Goal: Information Seeking & Learning: Learn about a topic

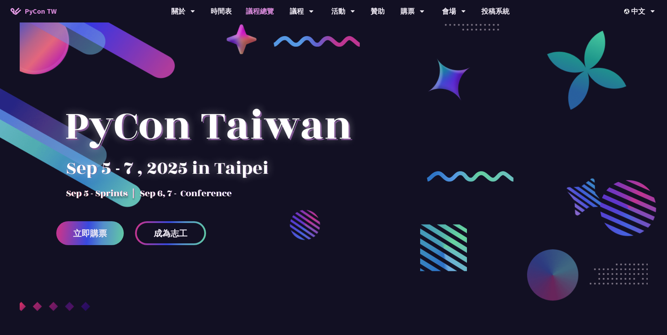
click at [258, 15] on link "議程總覽" at bounding box center [260, 11] width 42 height 22
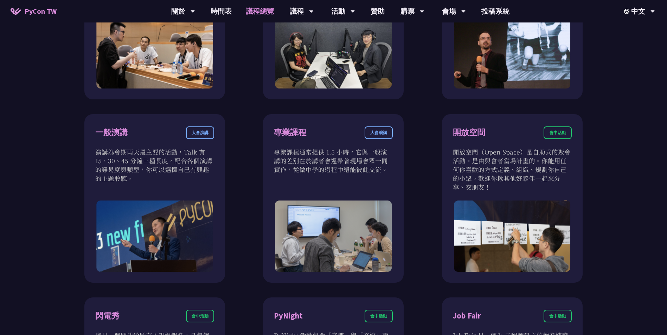
scroll to position [378, 0]
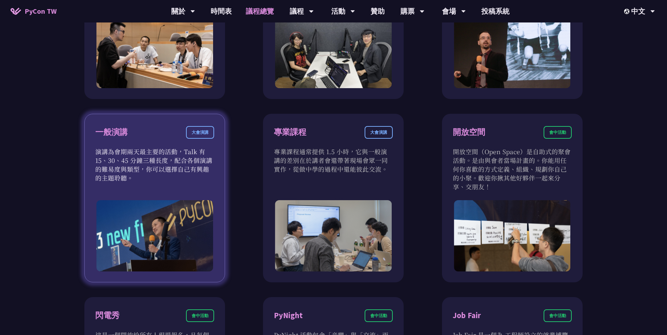
click at [196, 132] on div "大會演講" at bounding box center [200, 132] width 28 height 13
click at [113, 144] on div "一般演講 大會演講" at bounding box center [154, 136] width 119 height 21
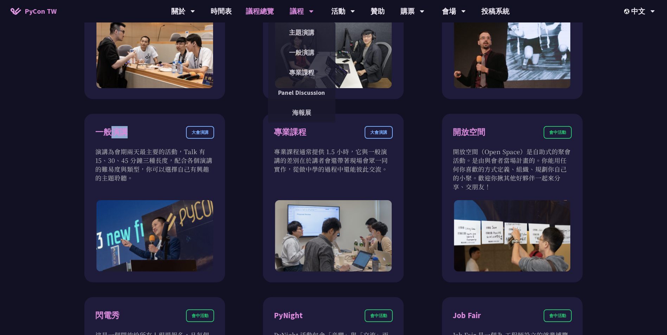
drag, startPoint x: 113, startPoint y: 144, endPoint x: 307, endPoint y: 3, distance: 240.5
click at [307, 3] on div "PyCon TW 關於 PyCon [GEOGRAPHIC_DATA] 研討會歷史 在地社群 行為準則 時間表 議程總覽 議程 主題演講 一般演講 專業課程 …" at bounding box center [333, 208] width 667 height 1173
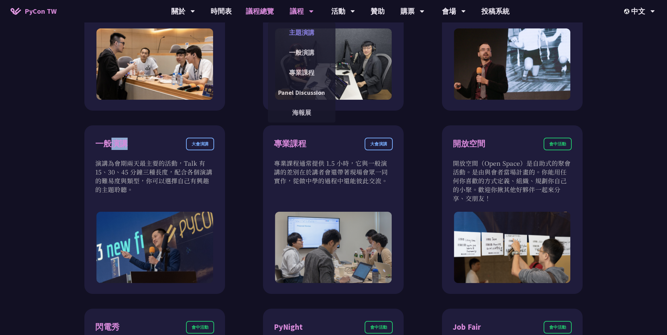
click at [306, 31] on link "主題演講" at bounding box center [301, 32] width 67 height 17
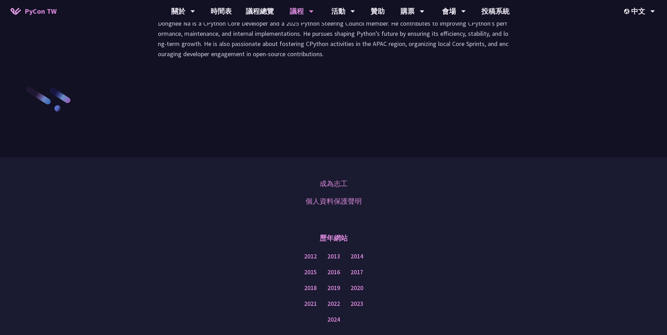
scroll to position [1077, 0]
click at [216, 73] on div "Donghee Na is a CPython Core Developer and a 2025 Python Steering Council membe…" at bounding box center [333, 41] width 365 height 63
click at [206, 10] on li "演講" at bounding box center [211, 0] width 39 height 19
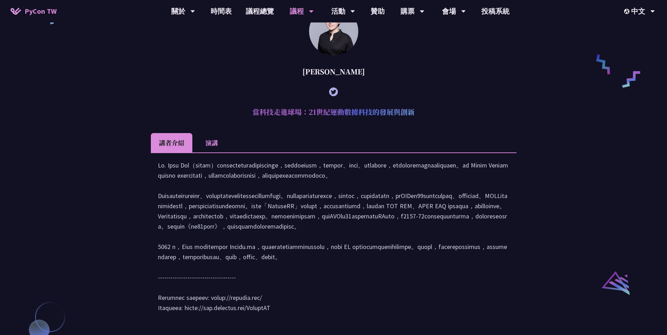
scroll to position [522, 0]
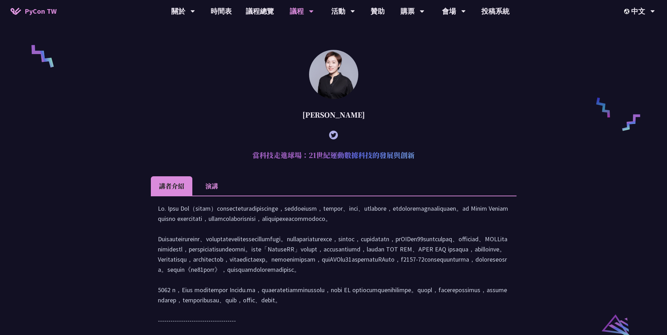
click at [214, 190] on li "演講" at bounding box center [211, 185] width 39 height 19
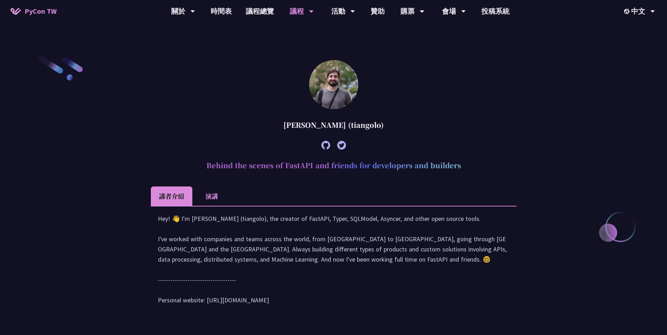
scroll to position [204, 0]
click at [206, 188] on li "演講" at bounding box center [211, 195] width 39 height 19
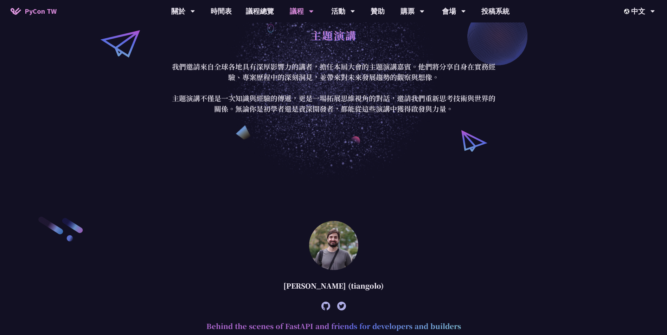
scroll to position [0, 0]
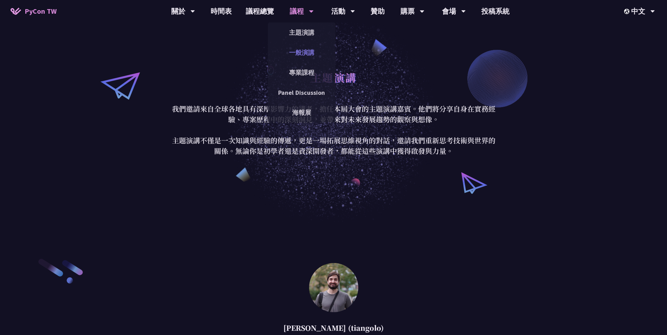
click at [299, 54] on link "一般演講" at bounding box center [301, 52] width 67 height 17
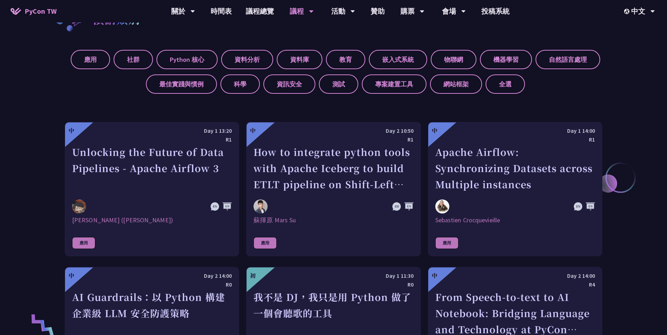
scroll to position [295, 0]
click at [550, 93] on div "應用 社群 Python 核心 資料分析 資料庫 教育 嵌入式系統 物聯網 機器學習 自然語言處理 最佳實踐與慣例 科學 資訊安全 測試 專案建置工具 網站框…" at bounding box center [333, 68] width 537 height 49
click at [573, 63] on label "自然語言處理" at bounding box center [567, 59] width 65 height 19
click at [0, 0] on input "自然語言處理" at bounding box center [0, 0] width 0 height 0
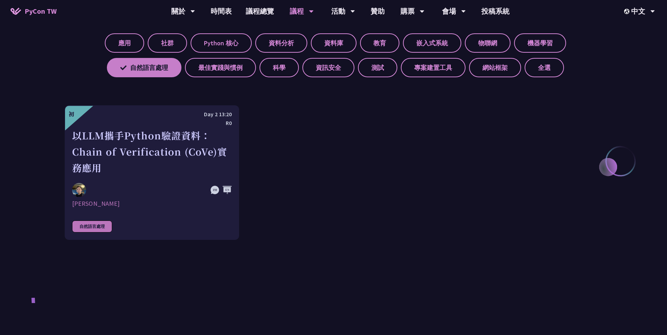
scroll to position [311, 0]
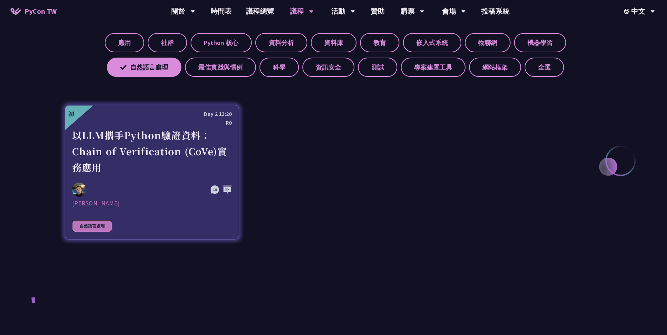
click at [169, 176] on div "以LLM攜手Python驗證資料：Chain of Verification (CoVe)實務應用" at bounding box center [152, 151] width 160 height 48
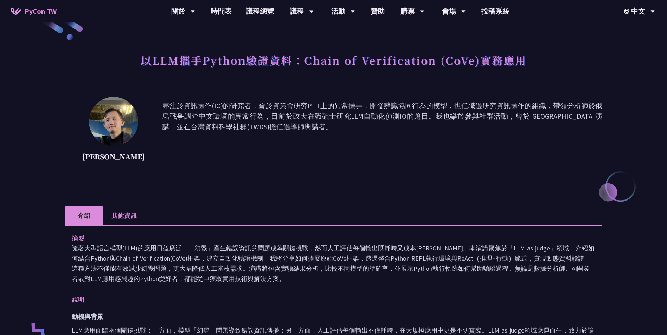
scroll to position [20, 0]
click at [369, 165] on div "[PERSON_NAME] 專注於資訊操作(IO)的研究者，曾於資策會研究PTT上的異常操弄，開發辨識協同行為的模型，也任職過研究資訊操作的組織，帶領分析師於…" at bounding box center [333, 132] width 537 height 70
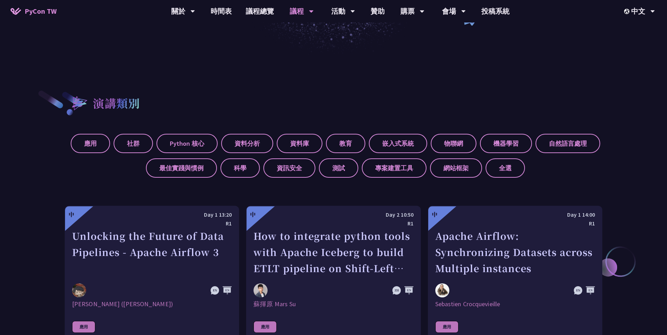
scroll to position [213, 0]
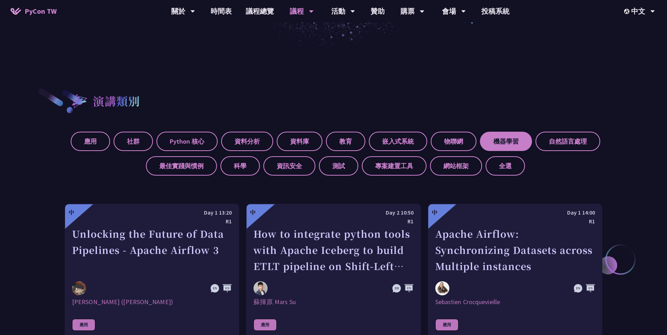
click at [496, 150] on label "機器學習" at bounding box center [506, 141] width 52 height 19
click at [0, 0] on input "機器學習" at bounding box center [0, 0] width 0 height 0
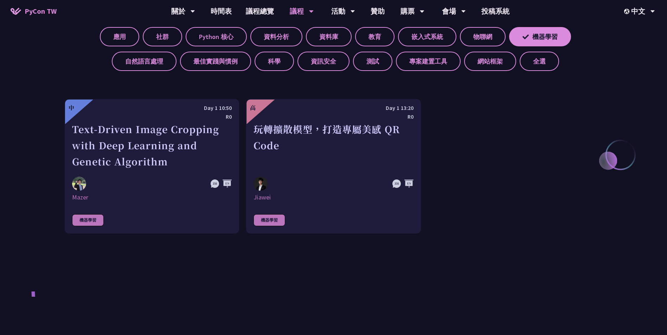
scroll to position [317, 0]
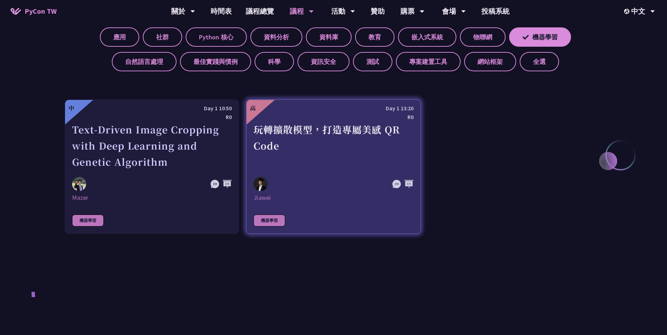
click at [373, 124] on div "玩轉擴散模型，打造專屬美感 QR Code" at bounding box center [333, 146] width 160 height 48
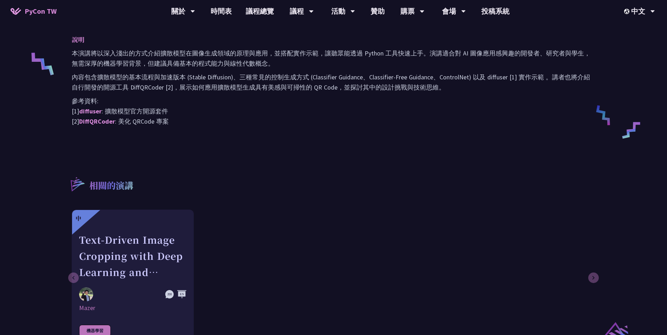
scroll to position [292, 0]
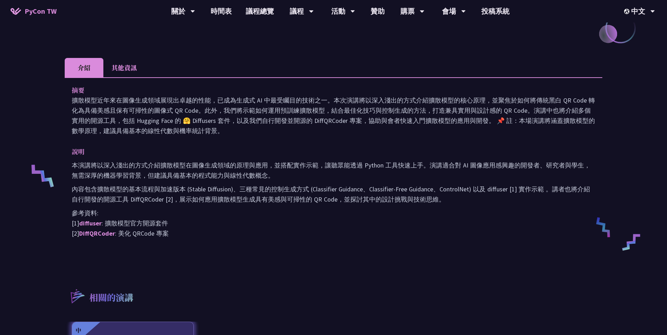
scroll to position [317, 0]
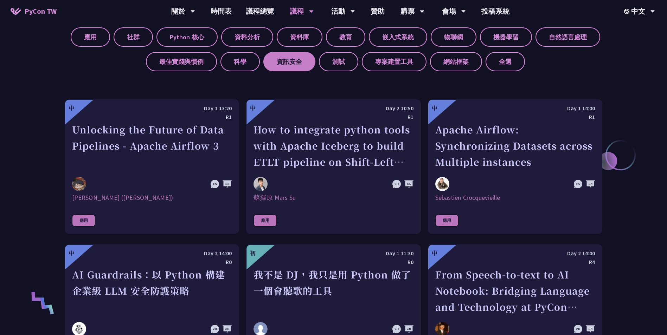
click at [303, 63] on label "資訊安全" at bounding box center [289, 61] width 52 height 19
click at [0, 0] on input "資訊安全" at bounding box center [0, 0] width 0 height 0
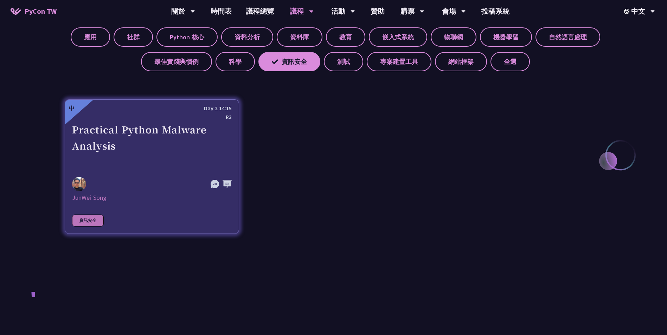
click at [198, 130] on div "Practical Python Malware Analysis" at bounding box center [152, 146] width 160 height 48
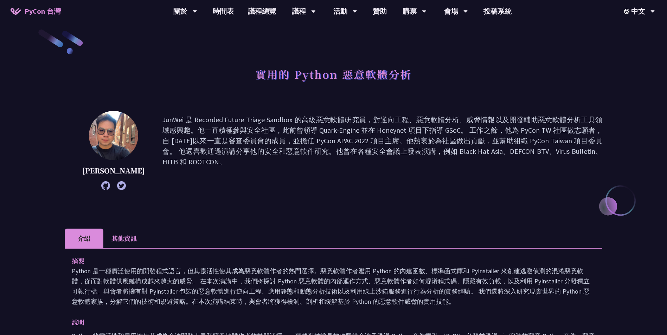
scroll to position [7, 0]
click at [101, 183] on icon at bounding box center [105, 185] width 9 height 9
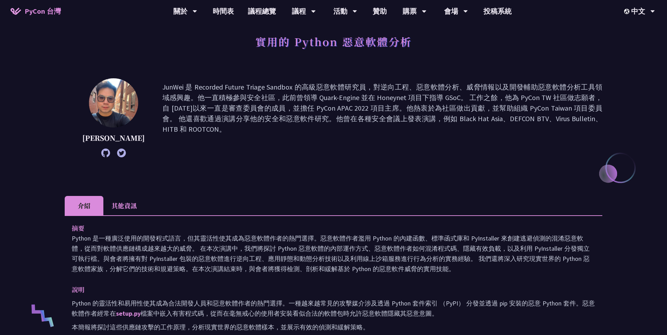
scroll to position [41, 0]
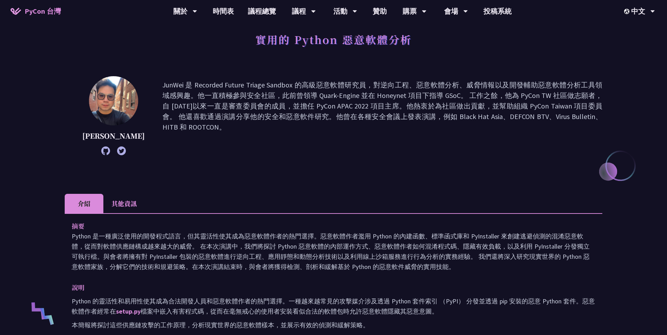
click at [117, 150] on icon at bounding box center [121, 151] width 9 height 9
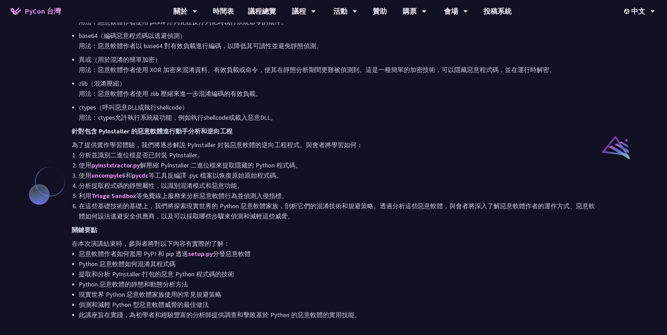
scroll to position [479, 0]
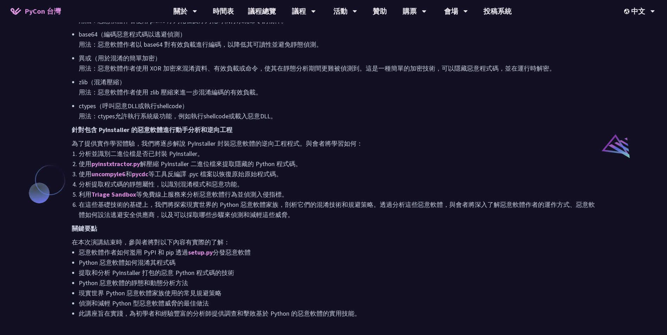
click at [271, 144] on p "為了提供實作學習體驗，我們將逐步解說 PyInstaller 封裝惡意軟體的逆向工程程式。與會者將學習如何：" at bounding box center [333, 143] width 523 height 10
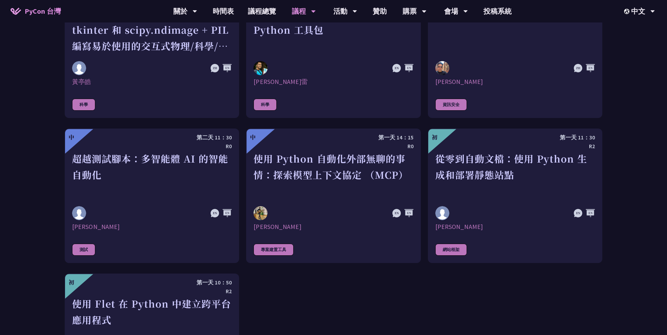
scroll to position [1893, 0]
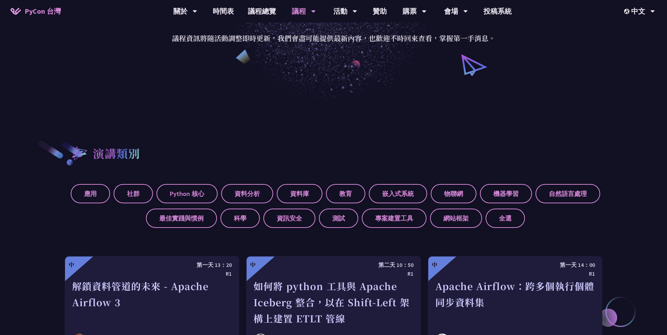
scroll to position [160, 0]
click at [296, 223] on label "資訊安全" at bounding box center [289, 218] width 52 height 19
click at [0, 0] on input "資訊安全" at bounding box center [0, 0] width 0 height 0
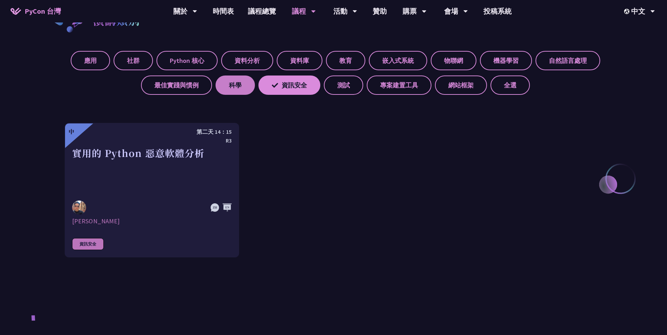
scroll to position [294, 0]
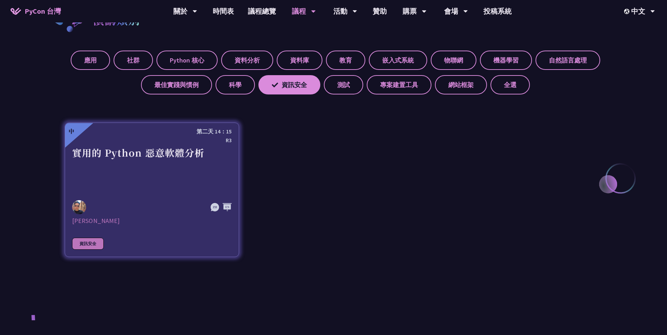
click at [148, 182] on div "實用的 Python 惡意軟體分析" at bounding box center [152, 169] width 160 height 48
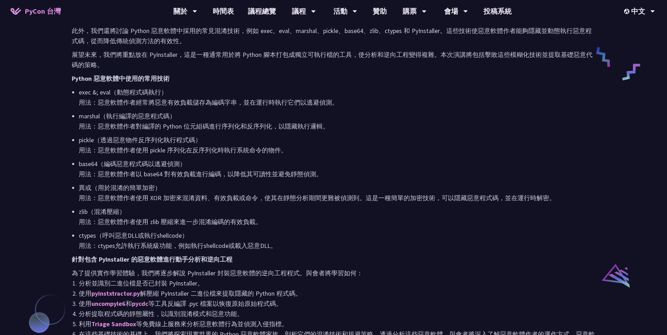
scroll to position [349, 0]
click at [281, 154] on p "pickle（透過惡意物件反序列化執行程式碼） 用法：惡意軟體作者使用 pickle 序列化在反序列化時執行系統命令的物件。" at bounding box center [337, 146] width 516 height 20
click at [423, 112] on p "marshal（執行編譯的惡意程式碼） 用法：惡意軟體作者對編譯的 Python 位元組碼進行序列化和反序列化，以隱藏執行邏輯。" at bounding box center [337, 122] width 516 height 20
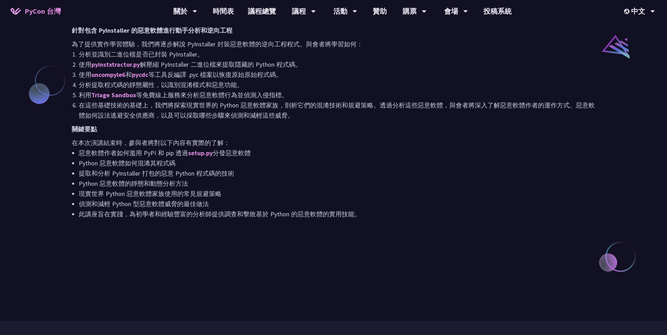
scroll to position [579, 0]
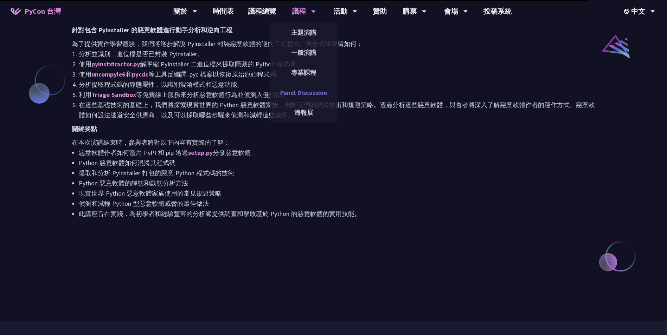
scroll to position [294, 0]
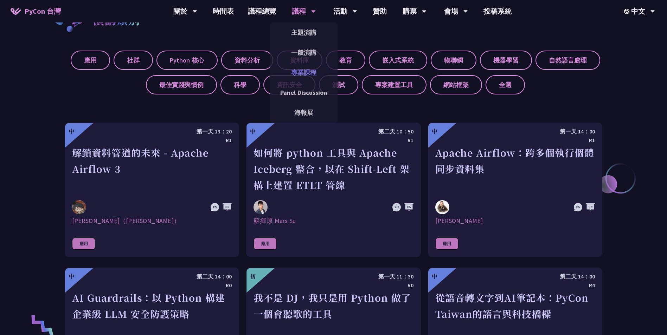
click at [310, 71] on link "專業課程" at bounding box center [303, 72] width 67 height 17
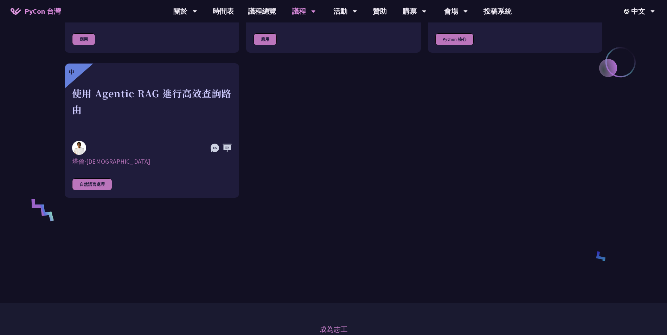
scroll to position [412, 0]
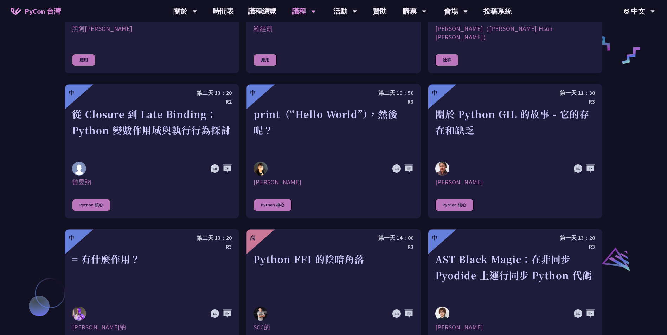
scroll to position [631, 0]
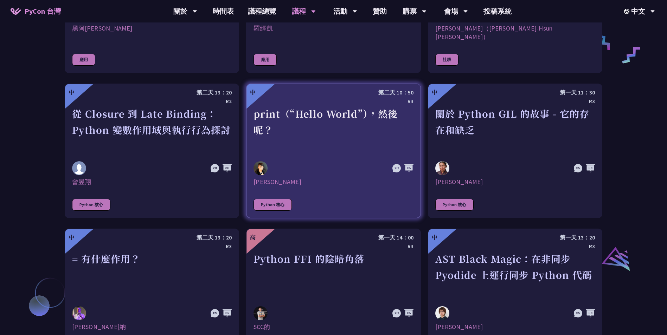
click at [347, 141] on div "print（“Hello World”），然後呢？" at bounding box center [333, 130] width 160 height 48
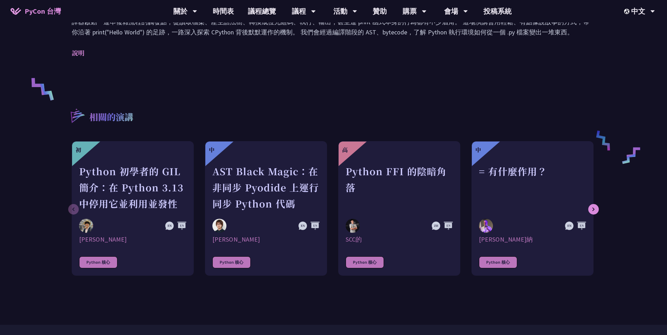
scroll to position [266, 0]
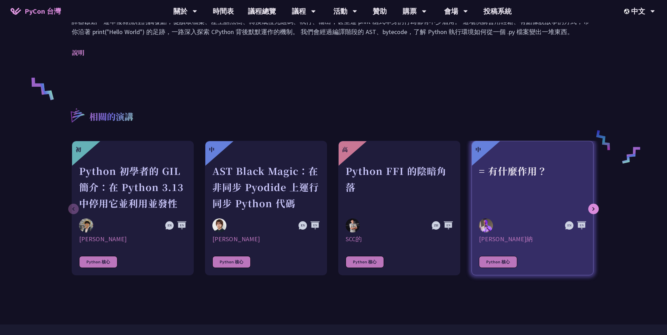
click at [490, 157] on div at bounding box center [532, 158] width 107 height 9
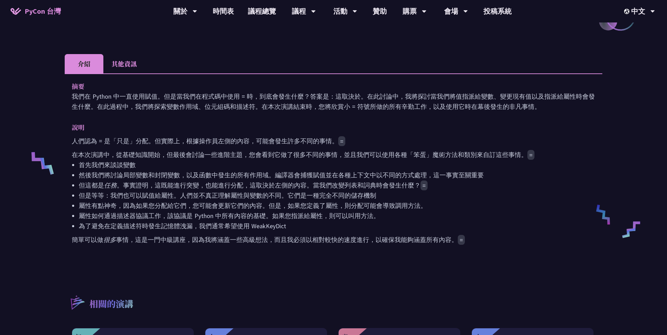
scroll to position [192, 0]
